Goal: Navigation & Orientation: Find specific page/section

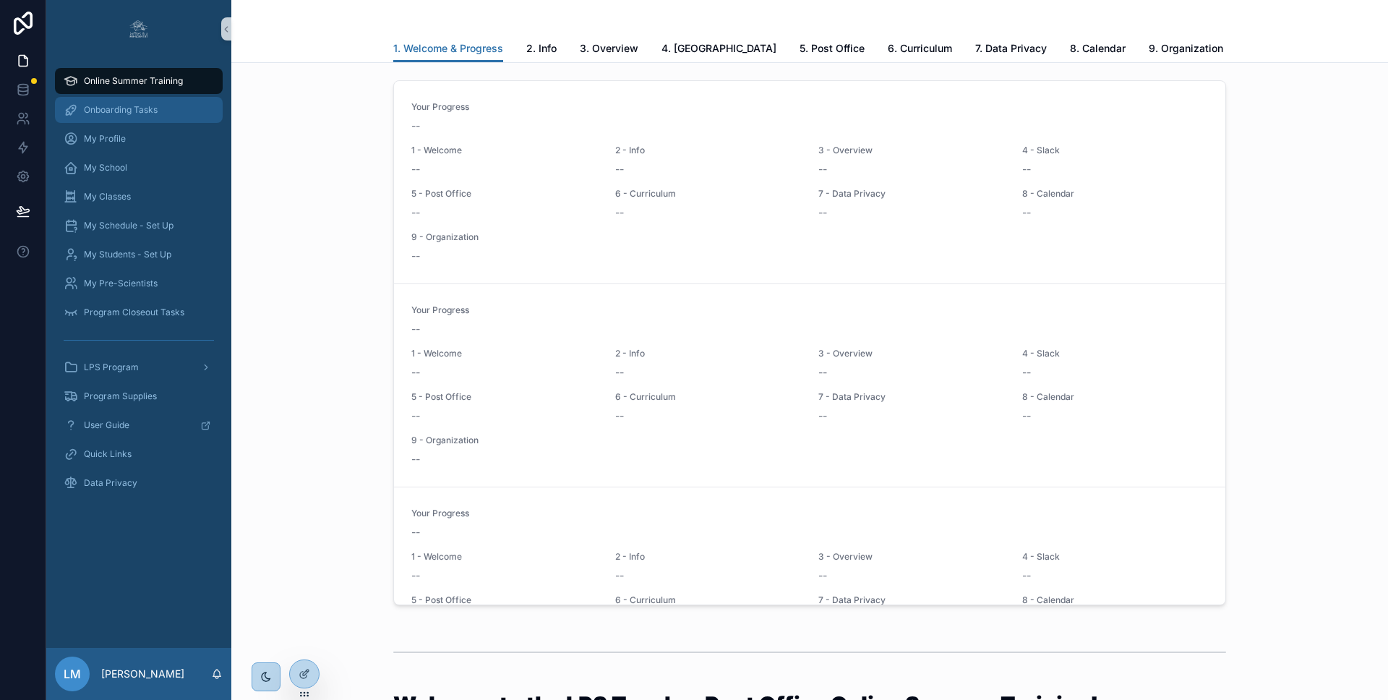
click at [153, 107] on span "Onboarding Tasks" at bounding box center [121, 110] width 74 height 12
